Goal: Task Accomplishment & Management: Use online tool/utility

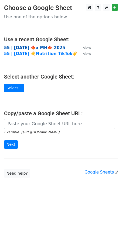
click at [28, 46] on strong "55 | SEP 16 🍁x MH🍁 2025" at bounding box center [34, 47] width 61 height 5
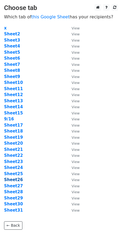
click at [13, 178] on strong "Sheet26" at bounding box center [13, 179] width 19 height 5
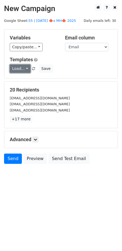
click at [22, 72] on link "Load..." at bounding box center [20, 68] width 21 height 8
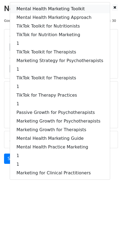
click at [34, 9] on link "Mental Health Marketing Toolkit" at bounding box center [60, 9] width 100 height 9
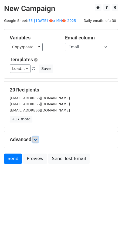
click at [36, 138] on icon at bounding box center [35, 139] width 3 height 3
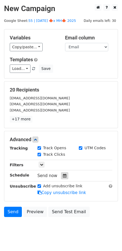
click at [63, 175] on icon at bounding box center [65, 176] width 4 height 4
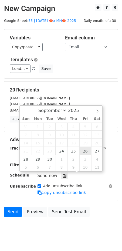
type input "2025-09-26 12:00"
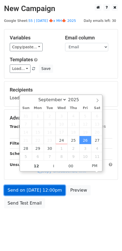
click at [56, 187] on link "Send on Sep 26 at 12:00pm" at bounding box center [34, 190] width 61 height 10
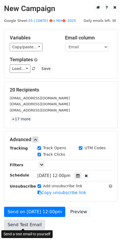
click at [29, 225] on link "Send Test Email" at bounding box center [24, 225] width 41 height 10
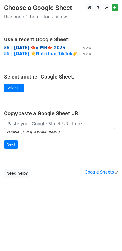
click at [33, 46] on strong "55 | [DATE] 🍁x MH🍁 2025" at bounding box center [34, 47] width 61 height 5
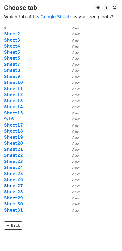
click at [16, 186] on strong "Sheet27" at bounding box center [13, 185] width 19 height 5
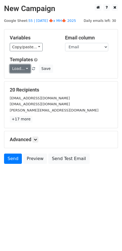
click at [19, 65] on link "Load..." at bounding box center [20, 68] width 21 height 8
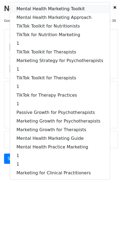
click at [47, 8] on link "Mental Health Marketing Toolkit" at bounding box center [60, 9] width 100 height 9
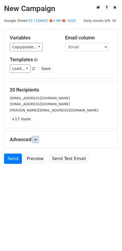
click at [37, 138] on icon at bounding box center [35, 139] width 3 height 3
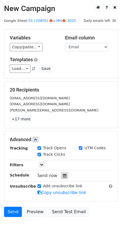
click at [61, 174] on div at bounding box center [64, 175] width 7 height 7
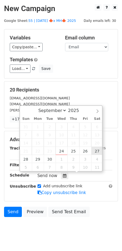
type input "[DATE] 12:00"
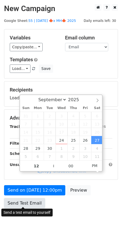
click at [33, 202] on link "Send Test Email" at bounding box center [24, 203] width 41 height 10
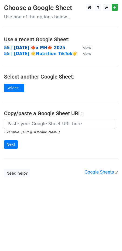
click at [45, 48] on strong "55 | SEP 16 🍁x MH🍁 2025" at bounding box center [34, 47] width 61 height 5
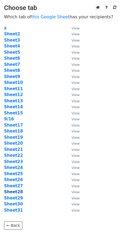
click at [17, 191] on strong "Sheet28" at bounding box center [13, 191] width 19 height 5
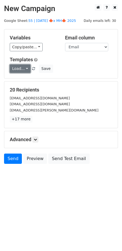
click at [23, 70] on link "Load..." at bounding box center [20, 68] width 21 height 8
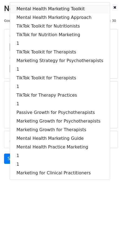
click at [56, 8] on link "Mental Health Marketing Toolkit" at bounding box center [60, 9] width 100 height 9
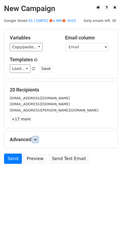
click at [38, 139] on link at bounding box center [35, 139] width 6 height 6
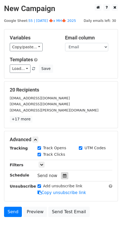
click at [63, 176] on icon at bounding box center [65, 176] width 4 height 4
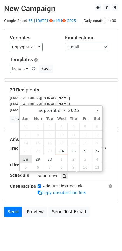
type input "2025-09-28 12:00"
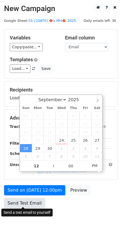
click at [23, 204] on link "Send Test Email" at bounding box center [24, 203] width 41 height 10
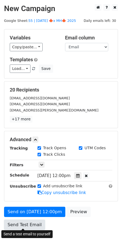
click at [20, 224] on link "Send Test Email" at bounding box center [24, 225] width 41 height 10
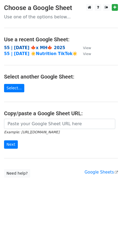
click at [47, 47] on strong "55 | SEP 16 🍁x MH🍁 2025" at bounding box center [34, 47] width 61 height 5
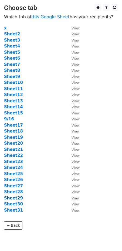
click at [17, 199] on strong "Sheet29" at bounding box center [13, 198] width 19 height 5
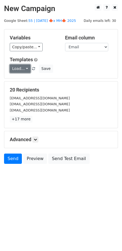
click at [22, 69] on link "Load..." at bounding box center [20, 68] width 21 height 8
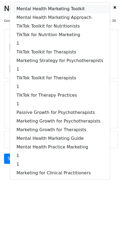
click at [43, 9] on link "Mental Health Marketing Toolkit" at bounding box center [60, 9] width 100 height 9
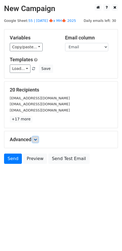
click at [34, 139] on link at bounding box center [35, 139] width 6 height 6
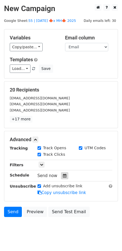
click at [64, 174] on icon at bounding box center [65, 176] width 4 height 4
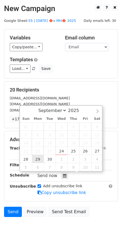
type input "[DATE] 12:00"
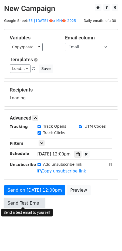
click at [27, 201] on link "Send Test Email" at bounding box center [24, 203] width 41 height 10
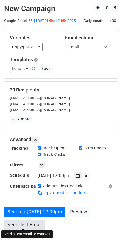
click at [22, 225] on link "Send Test Email" at bounding box center [24, 225] width 41 height 10
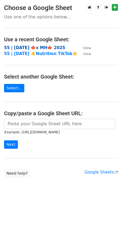
click at [39, 50] on strong "55 | [DATE] 🍁x MH🍁 2025" at bounding box center [34, 47] width 61 height 5
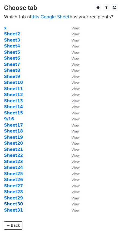
click at [12, 206] on strong "Sheet30" at bounding box center [13, 203] width 19 height 5
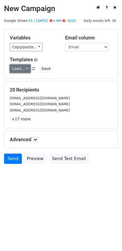
click at [19, 67] on link "Load..." at bounding box center [20, 68] width 21 height 8
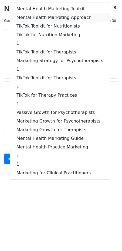
click at [44, 15] on link "Mental Health Marketing Approach" at bounding box center [60, 17] width 100 height 9
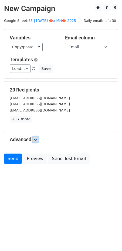
click at [37, 140] on icon at bounding box center [35, 139] width 3 height 3
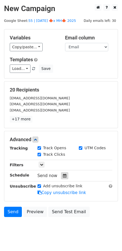
click at [63, 174] on icon at bounding box center [65, 176] width 4 height 4
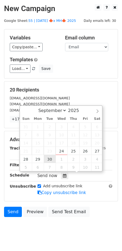
type input "[DATE] 12:00"
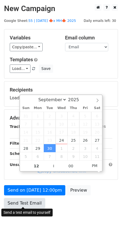
click at [28, 203] on link "Send Test Email" at bounding box center [24, 203] width 41 height 10
